Goal: Navigation & Orientation: Find specific page/section

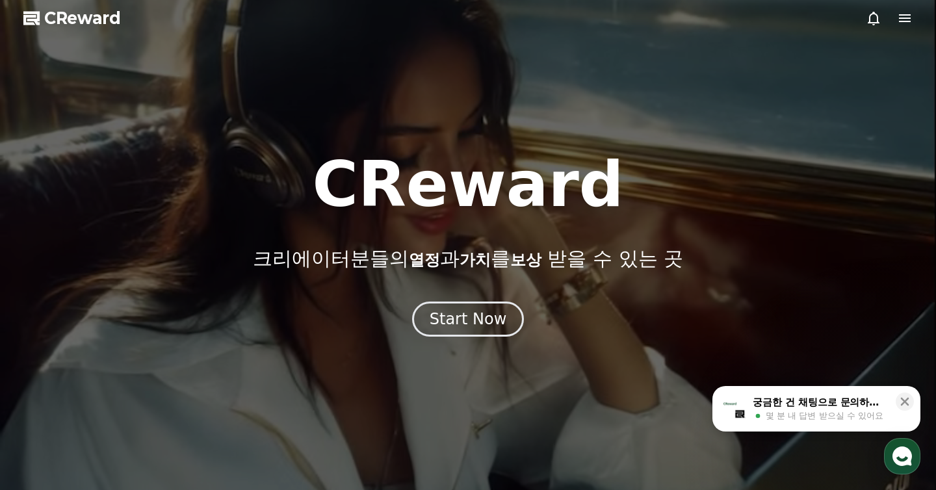
click at [908, 27] on div at bounding box center [468, 245] width 936 height 490
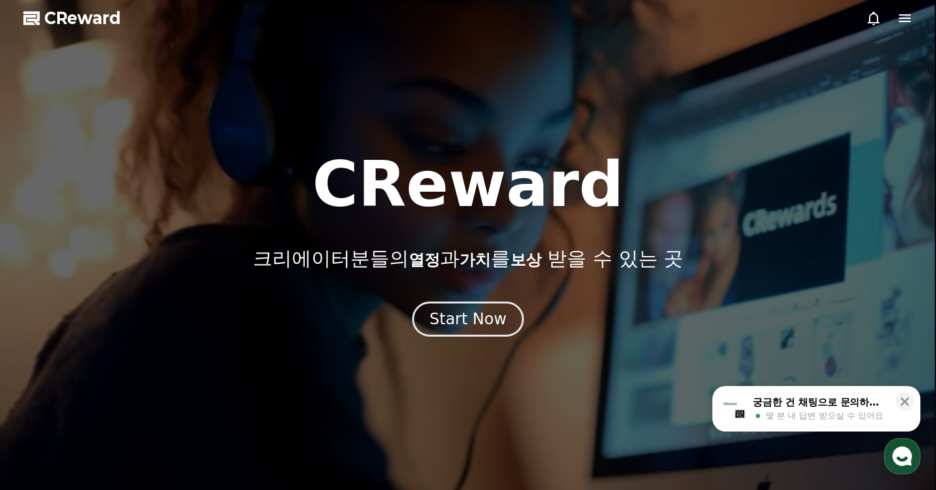
click at [908, 21] on icon at bounding box center [905, 18] width 12 height 8
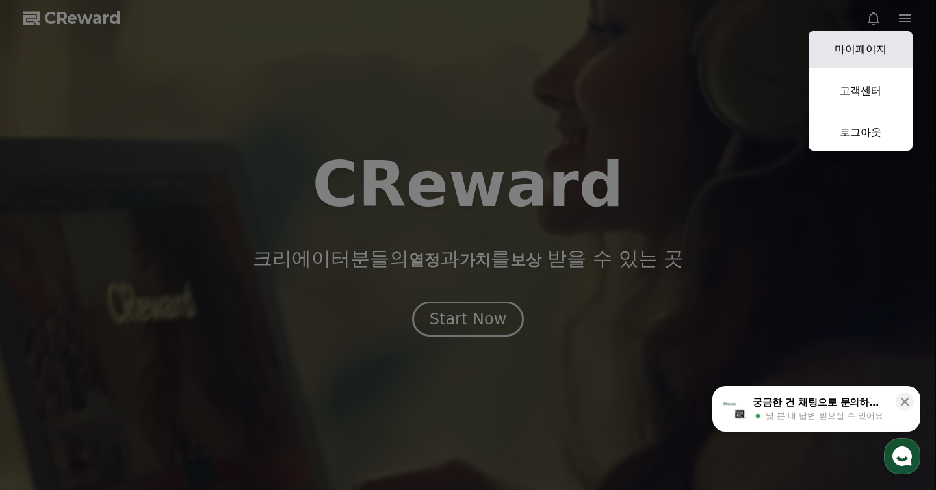
click at [875, 42] on link "마이페이지" at bounding box center [860, 49] width 104 height 36
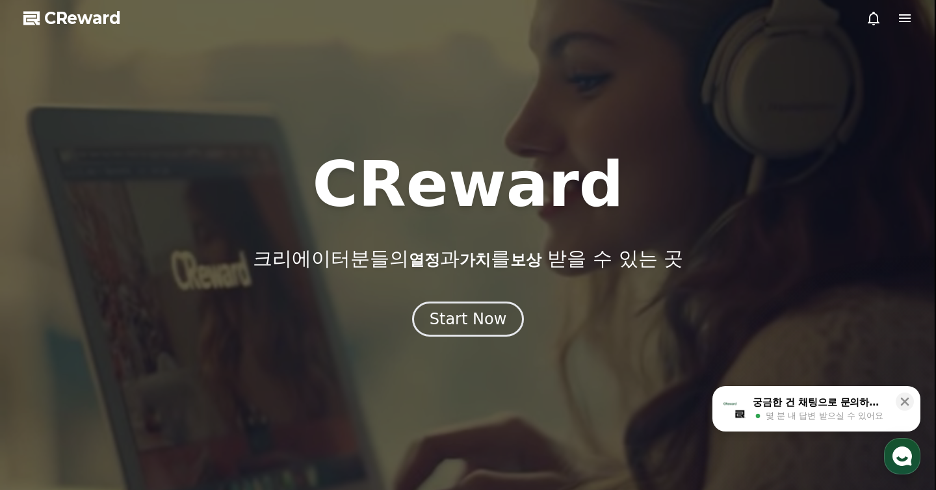
select select "**********"
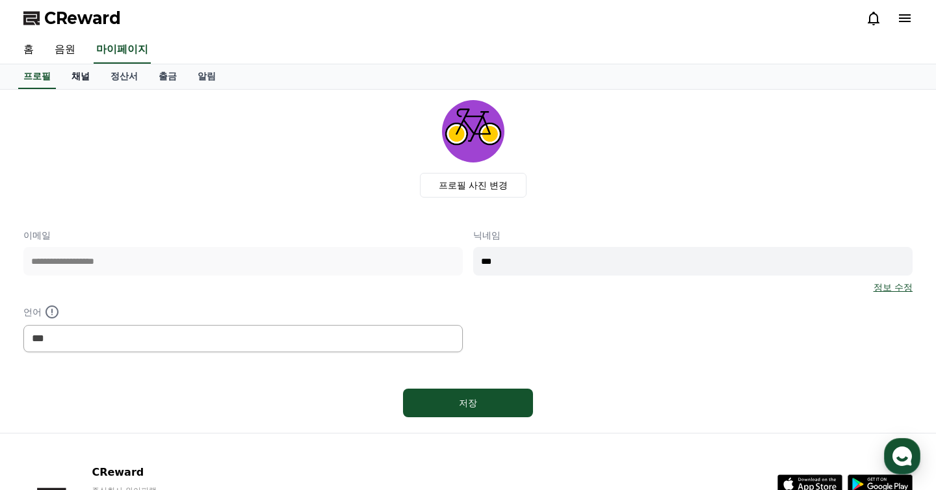
click at [80, 79] on link "채널" at bounding box center [80, 76] width 39 height 25
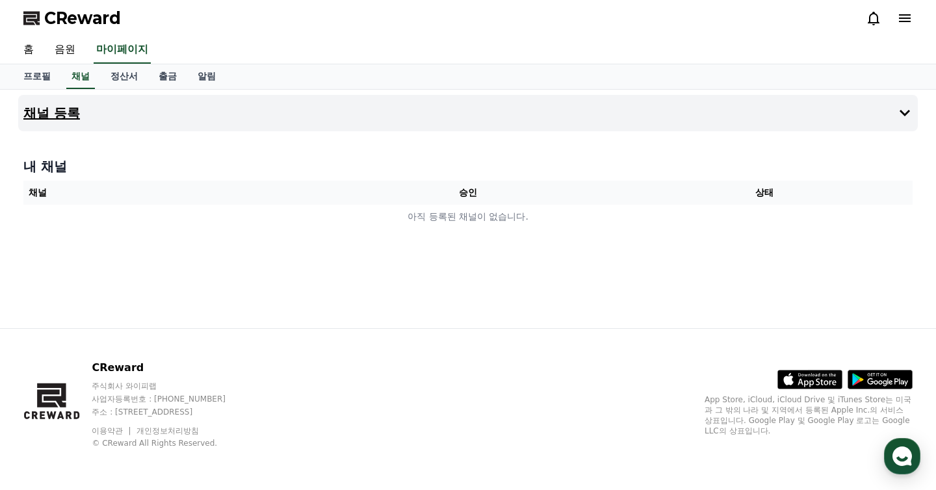
click at [202, 123] on button "채널 등록" at bounding box center [467, 113] width 899 height 36
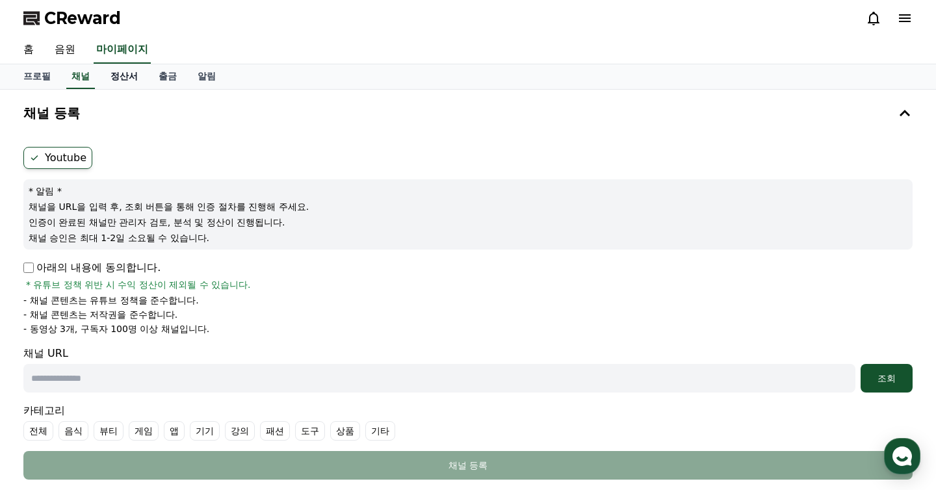
click at [120, 79] on link "정산서" at bounding box center [124, 76] width 48 height 25
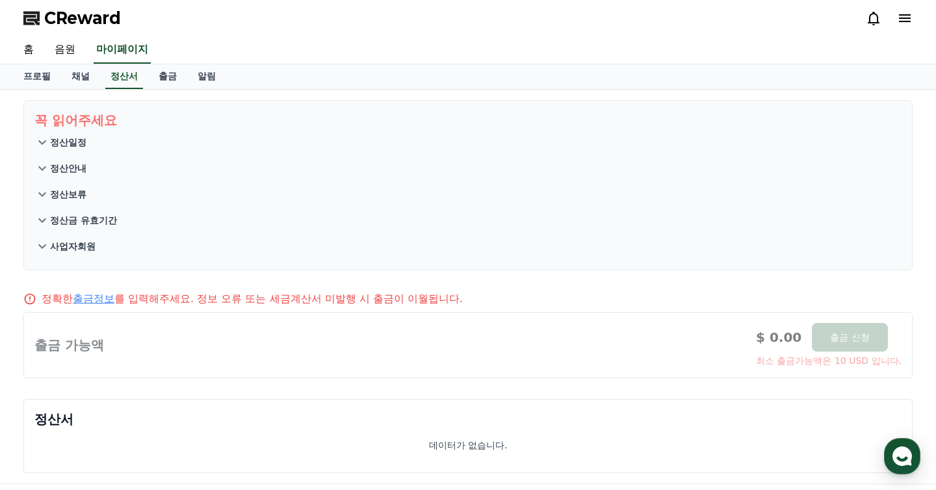
click at [142, 146] on button "정산일정" at bounding box center [467, 142] width 867 height 26
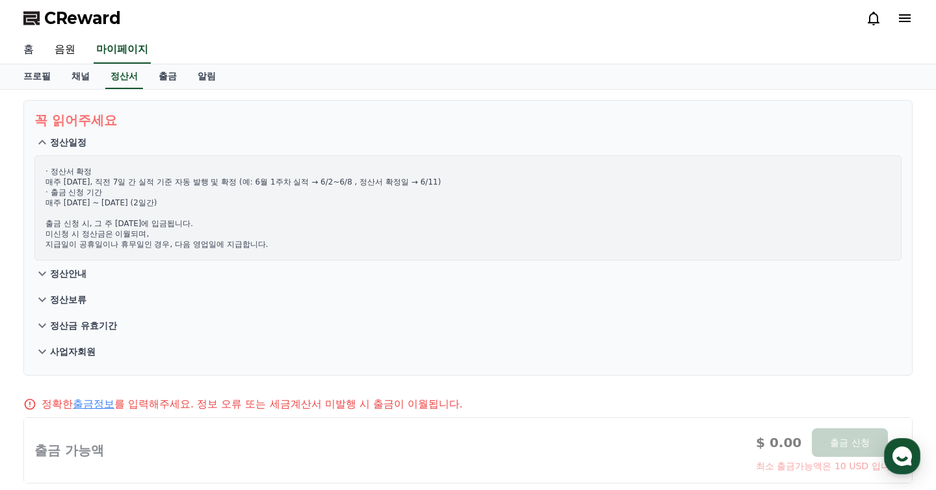
click at [23, 50] on link "홈" at bounding box center [28, 49] width 31 height 27
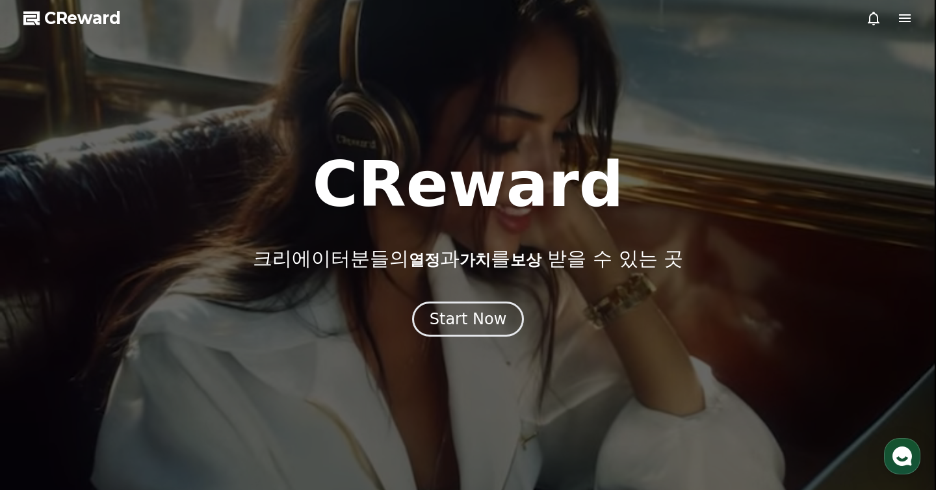
click at [903, 18] on icon at bounding box center [905, 18] width 12 height 8
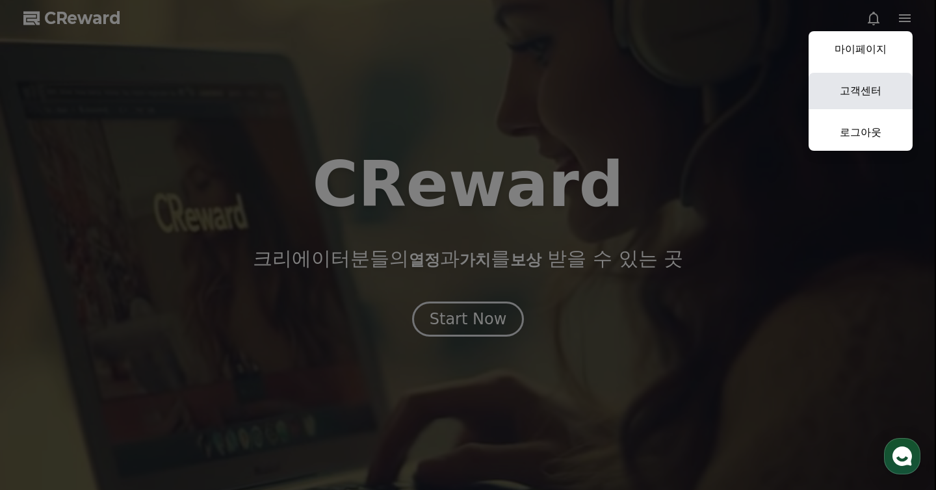
click at [858, 90] on link "고객센터" at bounding box center [860, 91] width 104 height 36
